Goal: Information Seeking & Learning: Learn about a topic

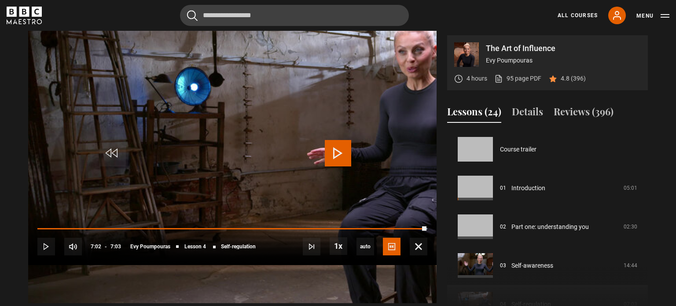
scroll to position [116, 0]
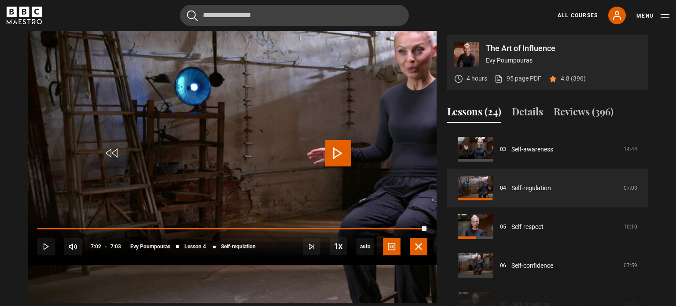
click at [427, 255] on span "Video Player" at bounding box center [419, 247] width 18 height 18
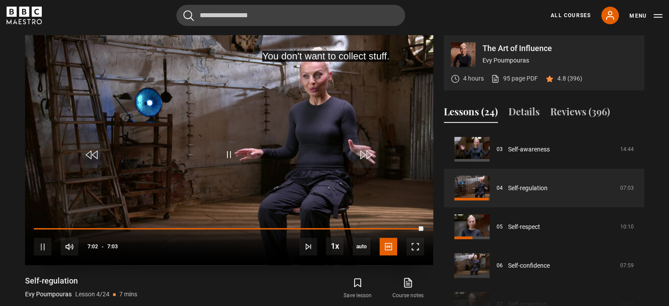
drag, startPoint x: 422, startPoint y: 231, endPoint x: 26, endPoint y: 229, distance: 396.0
click at [26, 229] on div "10s Skip Back 10 seconds Pause 10s Skip Forward 10 seconds Loaded : 0.00% 0:07 …" at bounding box center [229, 240] width 408 height 49
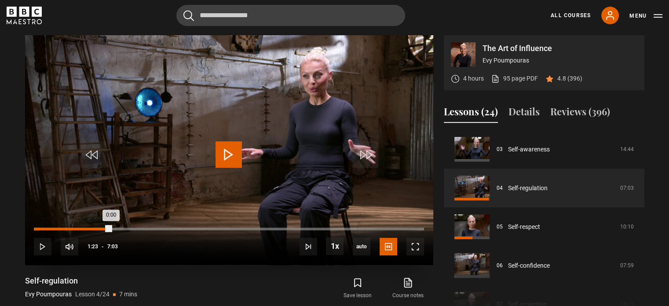
drag, startPoint x: 111, startPoint y: 227, endPoint x: 31, endPoint y: 227, distance: 80.1
click at [29, 227] on div "10s Skip Back 10 seconds Play 10s Skip Forward 10 seconds Loaded : 1.18% 0:00 0…" at bounding box center [229, 240] width 408 height 49
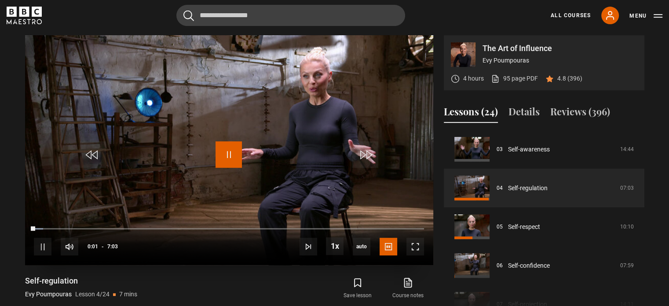
click at [226, 157] on span "Video Player" at bounding box center [229, 154] width 26 height 26
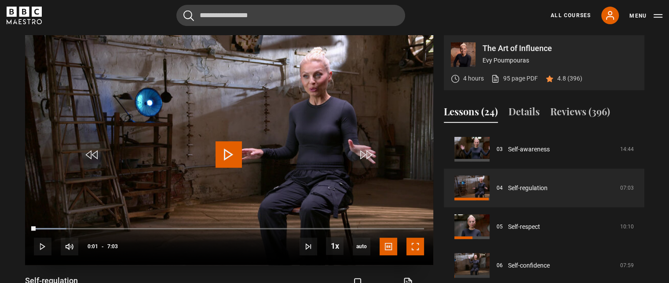
drag, startPoint x: 416, startPoint y: 249, endPoint x: 409, endPoint y: 331, distance: 82.1
click at [416, 249] on span "Video Player" at bounding box center [416, 247] width 18 height 18
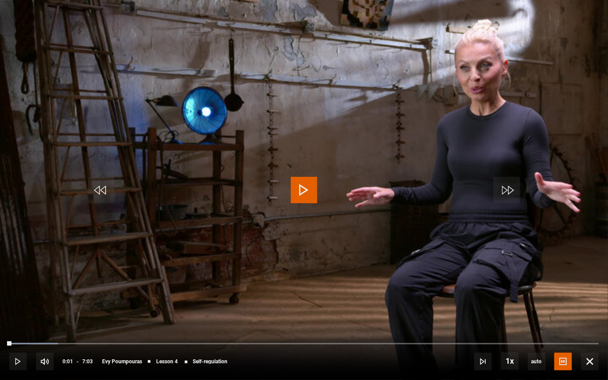
click at [299, 194] on span "Video Player" at bounding box center [304, 190] width 26 height 26
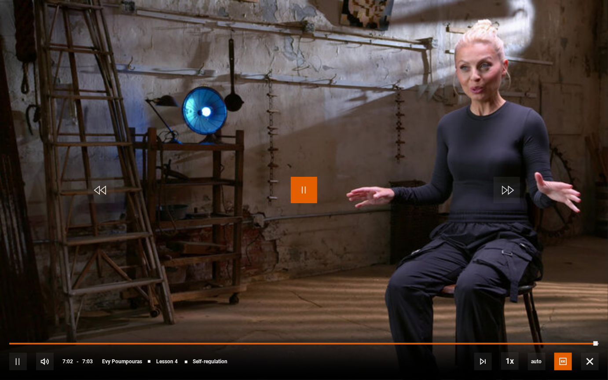
click at [299, 188] on span "Video Player" at bounding box center [304, 190] width 26 height 26
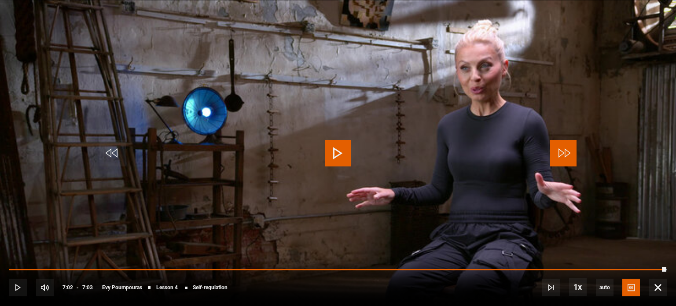
click at [565, 151] on span "Video Player" at bounding box center [563, 153] width 26 height 26
click at [333, 158] on span "Video Player" at bounding box center [338, 153] width 26 height 26
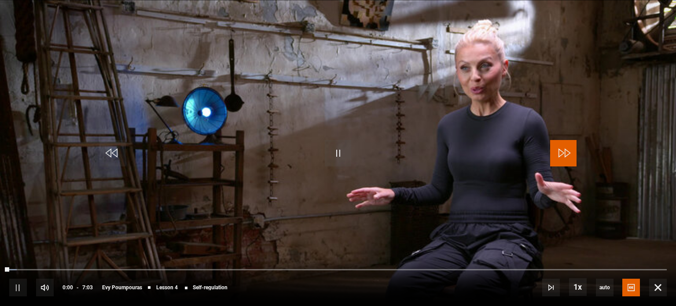
click at [560, 158] on span "Video Player" at bounding box center [563, 153] width 26 height 26
click at [327, 156] on span "Video Player" at bounding box center [338, 153] width 26 height 26
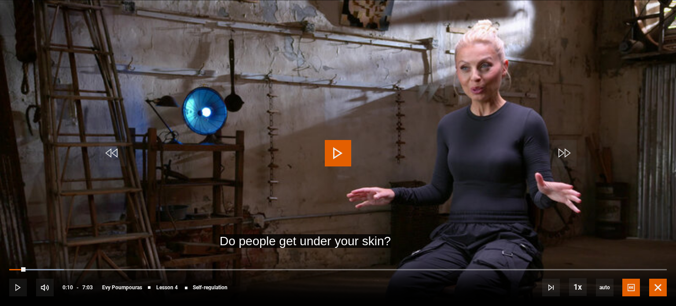
click at [655, 282] on span "Video Player" at bounding box center [658, 287] width 18 height 18
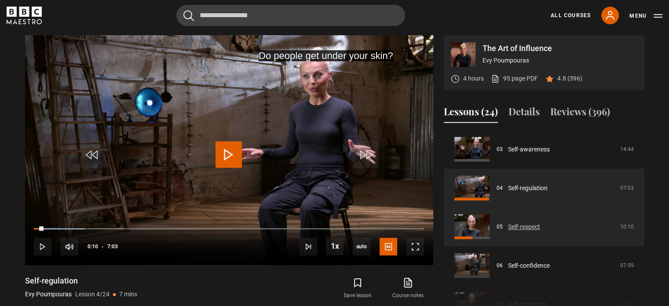
click at [530, 223] on link "Self-respect" at bounding box center [524, 226] width 32 height 9
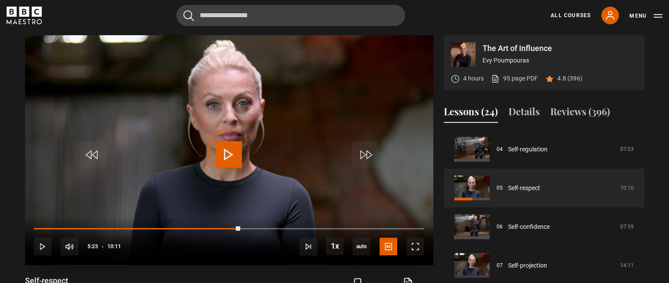
drag, startPoint x: 239, startPoint y: 228, endPoint x: 33, endPoint y: 229, distance: 205.9
click at [33, 229] on div "10s Skip Back 10 seconds Play 10s Skip Forward 10 seconds Loaded : 0.00% 05:19 …" at bounding box center [229, 240] width 408 height 49
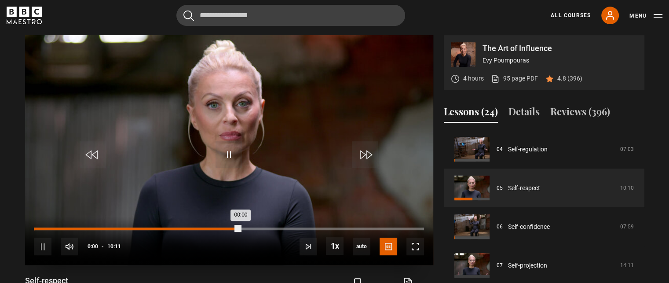
click at [34, 227] on div "Loaded : 0.00% 00:00 00:00" at bounding box center [229, 228] width 390 height 3
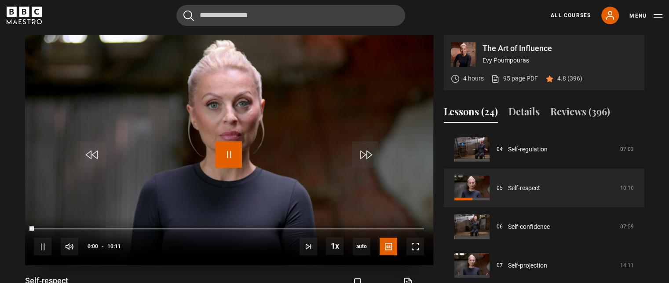
click at [223, 158] on span "Video Player" at bounding box center [229, 154] width 26 height 26
click at [231, 156] on div "Video Player is loading." at bounding box center [229, 150] width 44 height 44
click at [236, 158] on span "Video Player" at bounding box center [229, 154] width 26 height 26
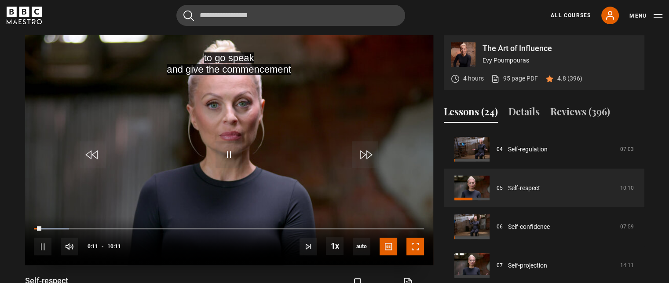
click at [419, 244] on span "Video Player" at bounding box center [416, 247] width 18 height 18
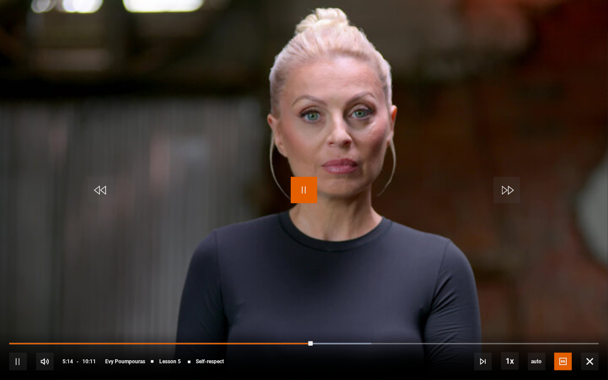
click at [304, 191] on span "Video Player" at bounding box center [304, 190] width 26 height 26
click at [308, 191] on span "Video Player" at bounding box center [304, 190] width 26 height 26
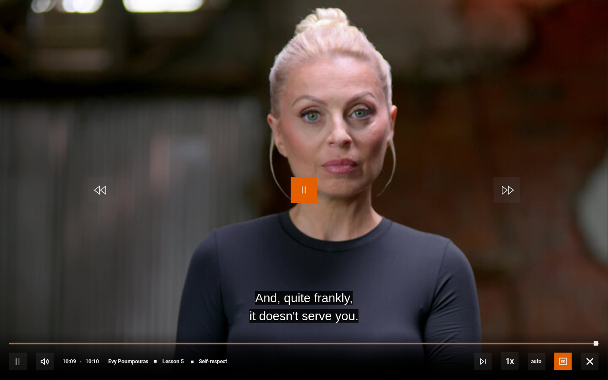
click at [305, 192] on span "Video Player" at bounding box center [304, 190] width 26 height 26
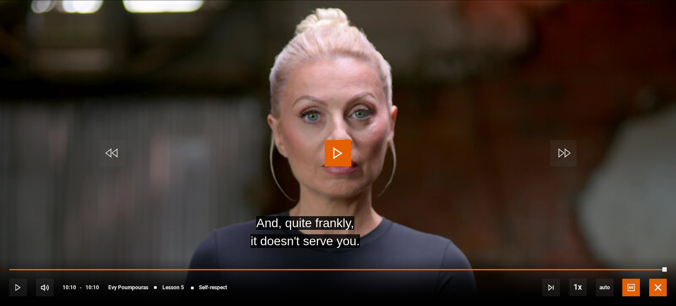
click at [659, 288] on span "Video Player" at bounding box center [658, 287] width 18 height 18
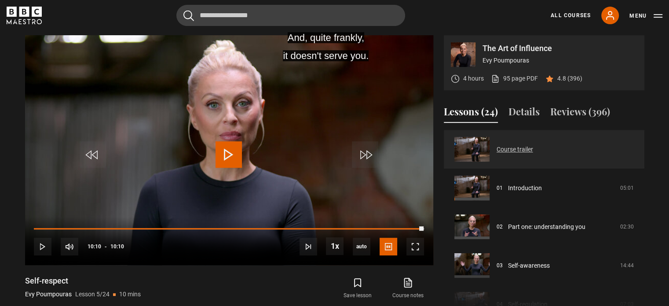
click at [528, 148] on link "Course trailer" at bounding box center [515, 149] width 37 height 9
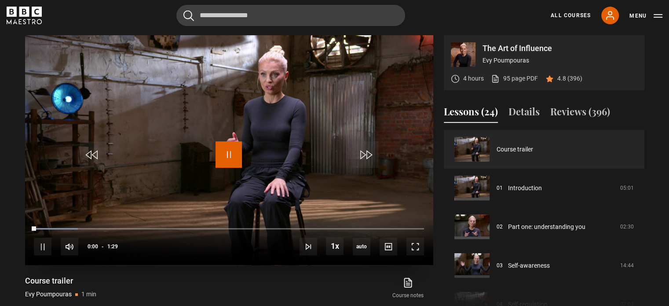
click at [229, 153] on span "Video Player" at bounding box center [229, 154] width 26 height 26
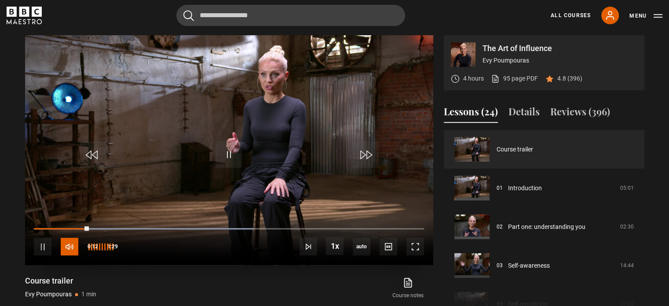
click at [66, 247] on span "Video Player" at bounding box center [70, 247] width 18 height 18
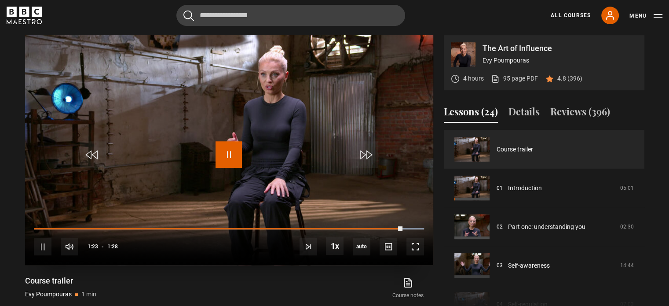
click at [228, 158] on span "Video Player" at bounding box center [229, 154] width 26 height 26
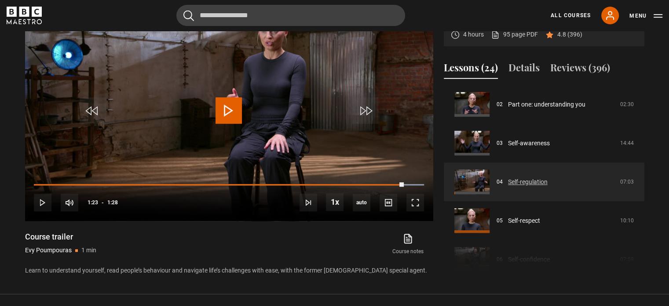
scroll to position [88, 0]
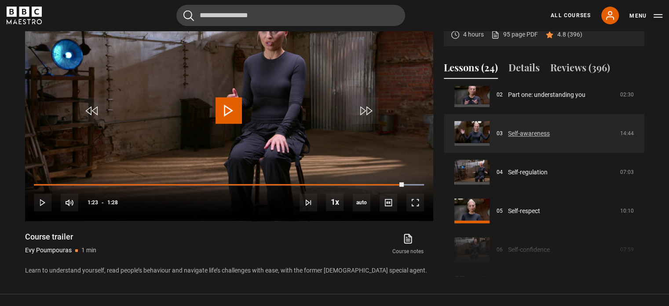
click at [512, 132] on link "Self-awareness" at bounding box center [529, 133] width 42 height 9
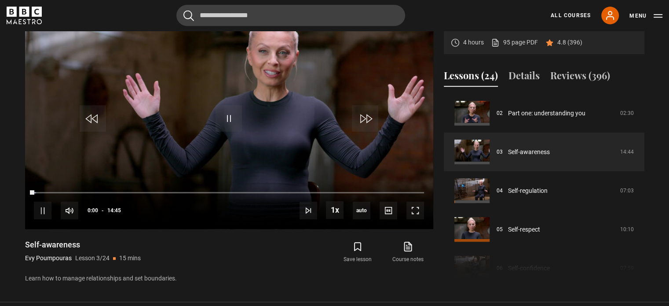
scroll to position [408, 0]
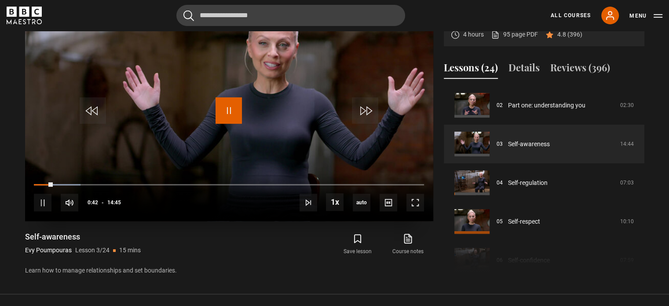
click at [236, 113] on span "Video Player" at bounding box center [229, 110] width 26 height 26
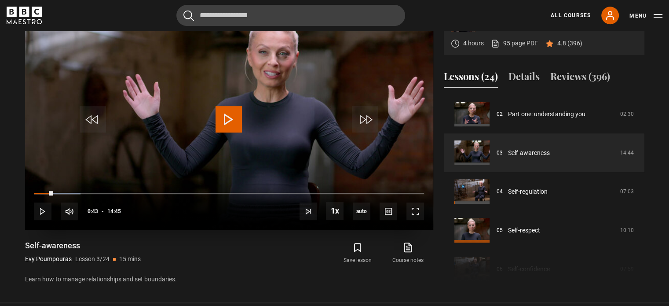
click at [236, 113] on span "Video Player" at bounding box center [229, 119] width 26 height 26
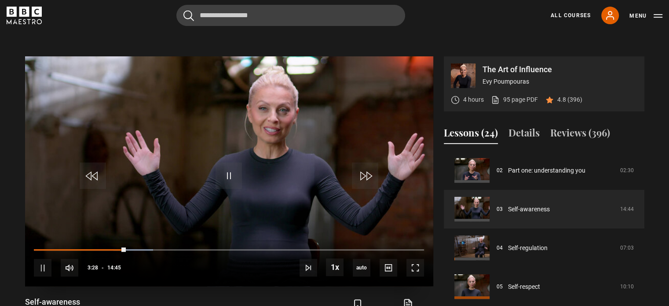
scroll to position [355, 0]
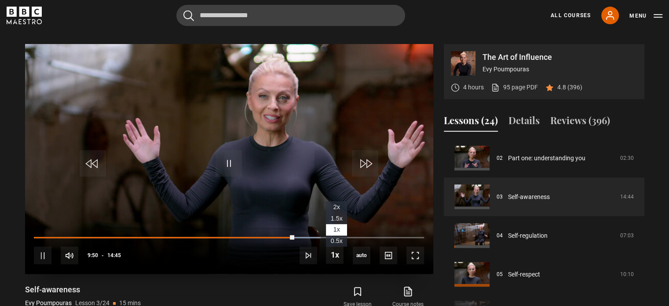
click at [340, 219] on span "1.5x" at bounding box center [337, 218] width 12 height 7
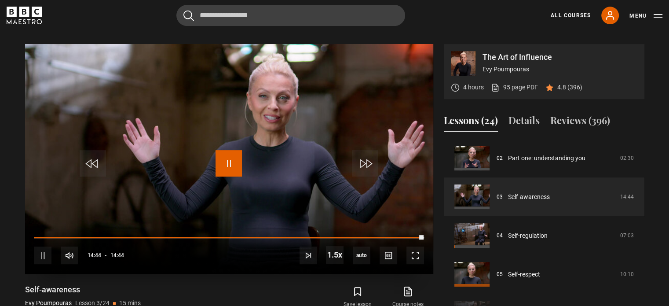
click at [223, 165] on span "Video Player" at bounding box center [229, 163] width 26 height 26
drag, startPoint x: 415, startPoint y: 235, endPoint x: 31, endPoint y: 234, distance: 384.5
click at [31, 234] on div "10s Skip Back 10 seconds Pause 10s Skip Forward 10 seconds Loaded : 0.00% 02:21…" at bounding box center [229, 249] width 408 height 49
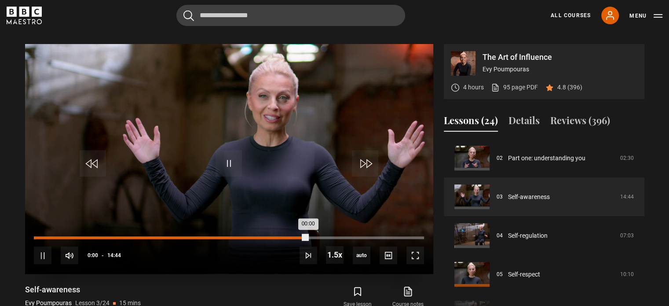
click at [34, 237] on div "00:00" at bounding box center [34, 237] width 1 height 3
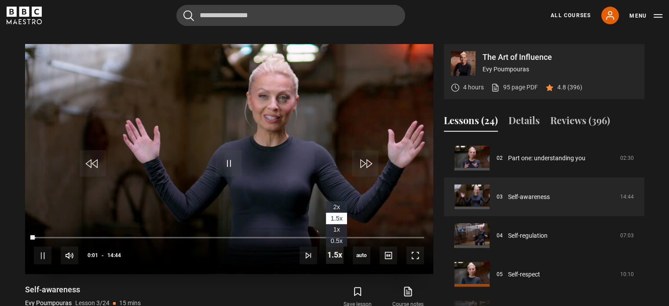
click at [333, 252] on span "Video Player" at bounding box center [335, 255] width 18 height 18
click at [336, 227] on span "1x" at bounding box center [336, 229] width 7 height 7
click at [43, 253] on span "Video Player" at bounding box center [43, 255] width 18 height 18
